Goal: Check status: Check status

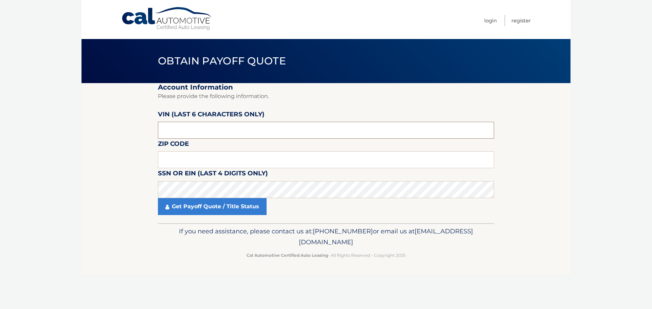
click at [239, 130] on input "text" at bounding box center [326, 130] width 336 height 17
paste input "010511"
type input "010511"
type input "10803"
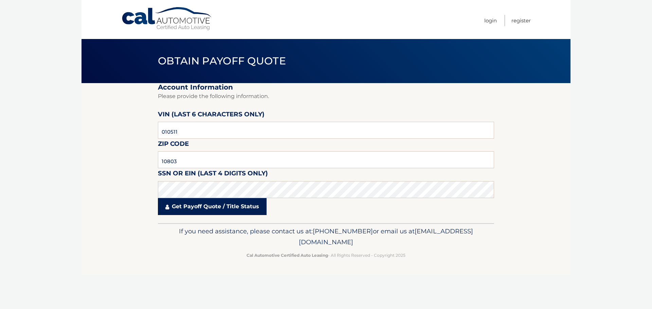
click at [238, 211] on link "Get Payoff Quote / Title Status" at bounding box center [212, 206] width 109 height 17
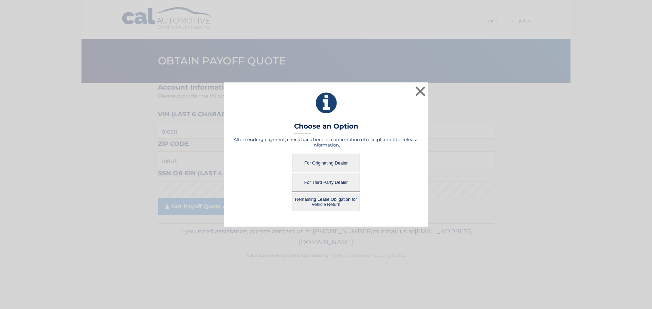
click at [337, 162] on button "For Originating Dealer" at bounding box center [326, 163] width 68 height 19
click at [329, 166] on button "For Originating Dealer" at bounding box center [326, 163] width 68 height 19
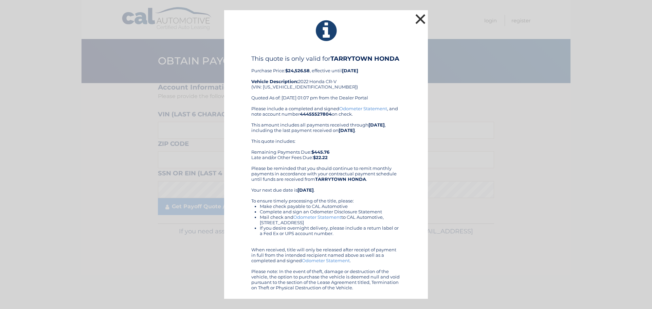
click at [419, 21] on button "×" at bounding box center [420, 19] width 14 height 14
